Goal: Download file/media

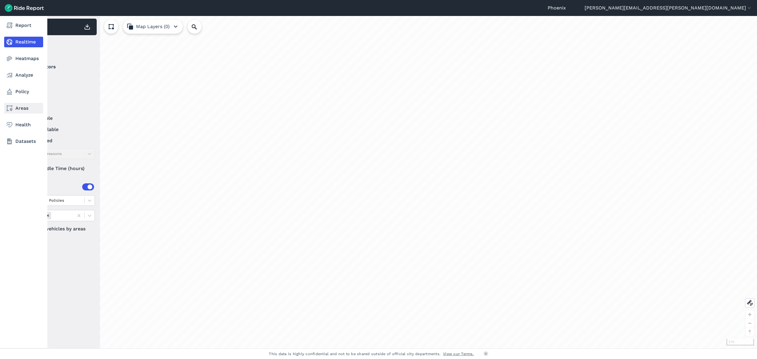
click at [30, 108] on link "Areas" at bounding box center [23, 108] width 39 height 11
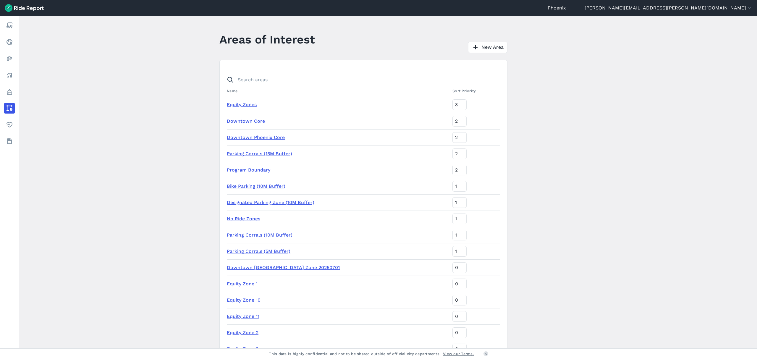
click at [256, 168] on link "Program Boundary" at bounding box center [248, 170] width 43 height 6
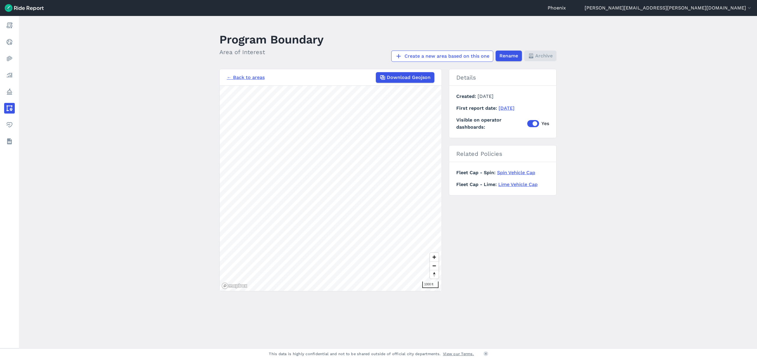
click at [461, 179] on div "← Back to areas Download Geojson 1000 ft Details Created [DATE] First report da…" at bounding box center [387, 180] width 337 height 222
click at [217, 285] on main "Program Boundary Area of Interest Create a new area based on this one Rename Ar…" at bounding box center [388, 182] width 738 height 332
click at [249, 357] on div "Phoenix [EMAIL_ADDRESS][PERSON_NAME][DOMAIN_NAME] Settings Terms Sign Out Repor…" at bounding box center [378, 179] width 757 height 359
click at [422, 76] on span "Download Geojson" at bounding box center [409, 77] width 44 height 7
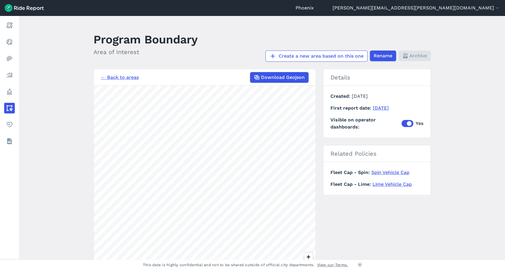
click at [107, 46] on main "Program Boundary Area of Interest Create a new area based on this one Rename Ar…" at bounding box center [262, 138] width 486 height 244
click at [225, 261] on div "Phoenix [EMAIL_ADDRESS][PERSON_NAME][DOMAIN_NAME] Settings Terms Sign Out Repor…" at bounding box center [252, 135] width 505 height 270
